Goal: Navigation & Orientation: Find specific page/section

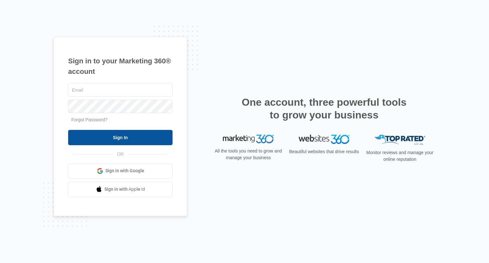
type input "[EMAIL_ADDRESS][DOMAIN_NAME]"
click at [116, 139] on input "Sign In" at bounding box center [120, 137] width 104 height 15
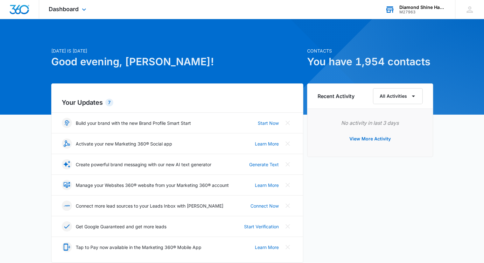
click at [409, 9] on div "Diamond Shine Hand Car Wash & Detailing" at bounding box center [423, 7] width 47 height 5
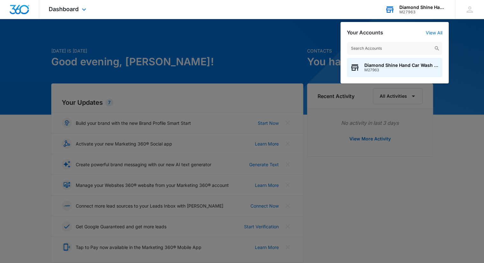
click at [409, 9] on div "Diamond Shine Hand Car Wash & Detailing" at bounding box center [423, 7] width 47 height 5
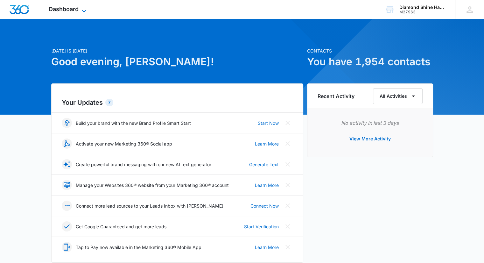
click at [81, 10] on icon at bounding box center [84, 11] width 8 height 8
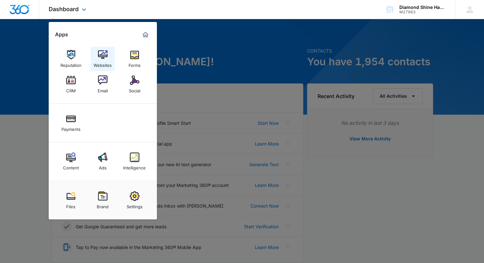
click at [103, 61] on div "Websites" at bounding box center [103, 64] width 18 height 8
